Goal: Check status

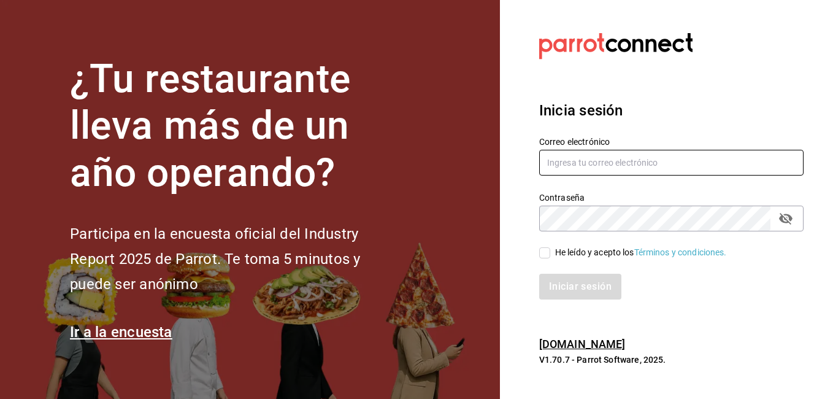
type input "[US_STATE][EMAIL_ADDRESS][PERSON_NAME][DOMAIN_NAME]"
click at [546, 258] on input "He leído y acepto los Términos y condiciones." at bounding box center [544, 252] width 11 height 11
checkbox input "true"
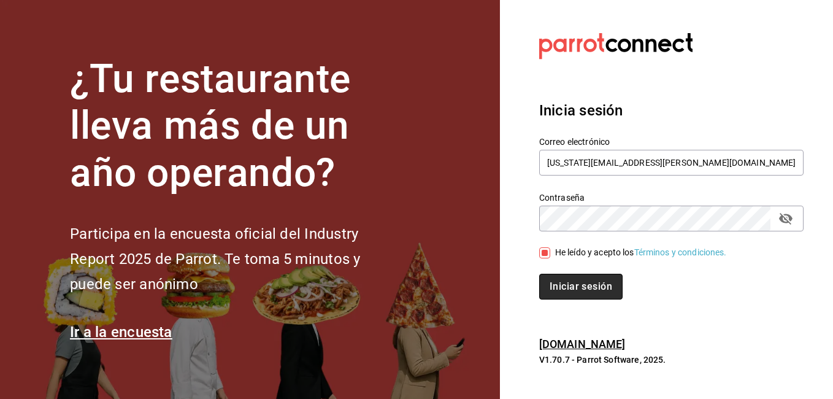
click at [573, 280] on button "Iniciar sesión" at bounding box center [580, 287] width 83 height 26
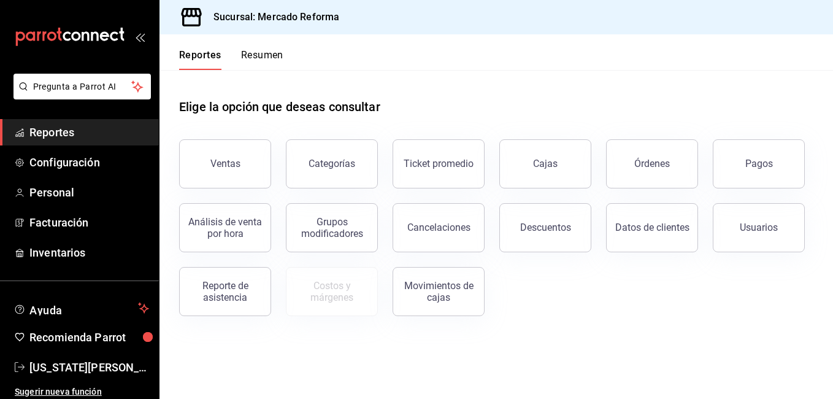
click at [612, 326] on div "Elige la opción que deseas consultar Ventas Categorías Ticket promedio Cajas Ór…" at bounding box center [497, 203] width 674 height 266
drag, startPoint x: 545, startPoint y: 173, endPoint x: 484, endPoint y: 261, distance: 106.7
click at [545, 173] on link "Cajas" at bounding box center [545, 163] width 92 height 49
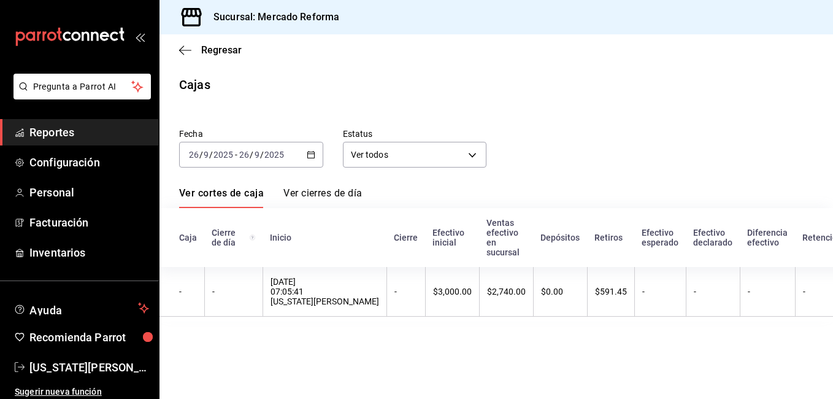
click at [419, 364] on main "Regresar Cajas Fecha [DATE] [DATE] - [DATE] [DATE] Estatus Ver todos ALL Ver co…" at bounding box center [497, 216] width 674 height 364
